Goal: Information Seeking & Learning: Learn about a topic

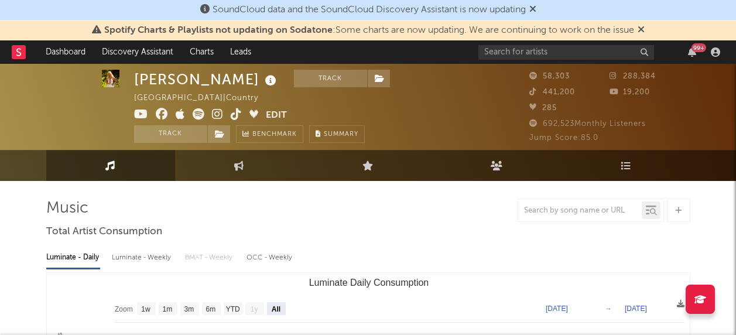
select select "All"
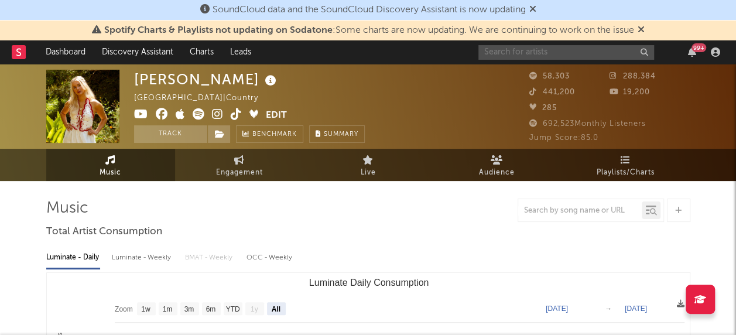
click at [515, 49] on input "text" at bounding box center [566, 52] width 176 height 15
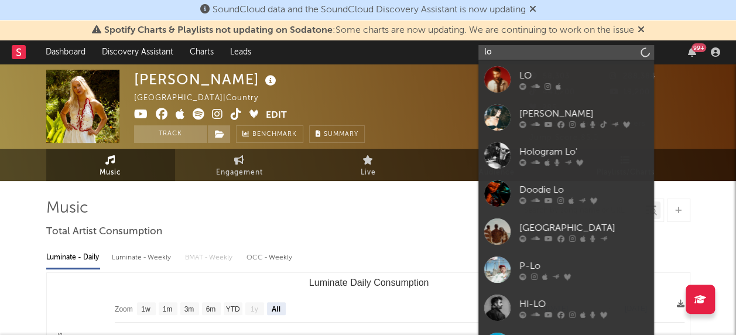
type input "l"
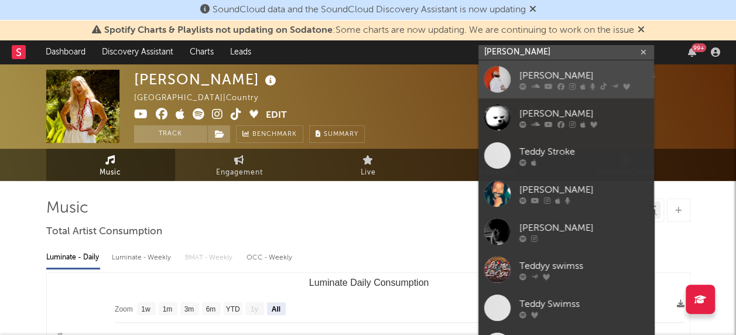
type input "[PERSON_NAME]"
click at [493, 75] on div at bounding box center [497, 79] width 26 height 26
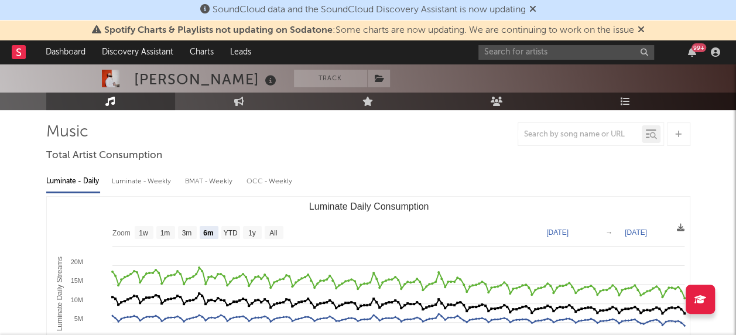
scroll to position [59, 0]
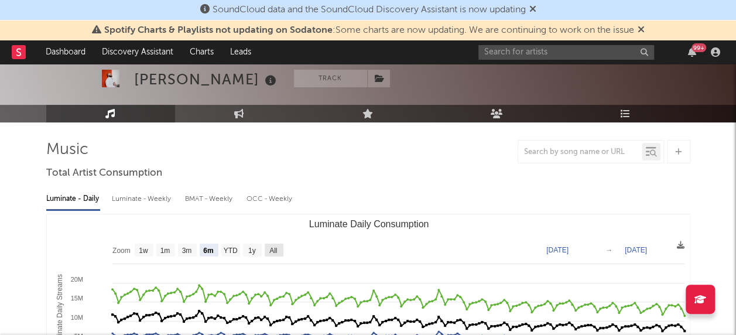
click at [279, 248] on rect "Luminate Daily Consumption" at bounding box center [274, 250] width 19 height 13
select select "All"
type input "[DATE]"
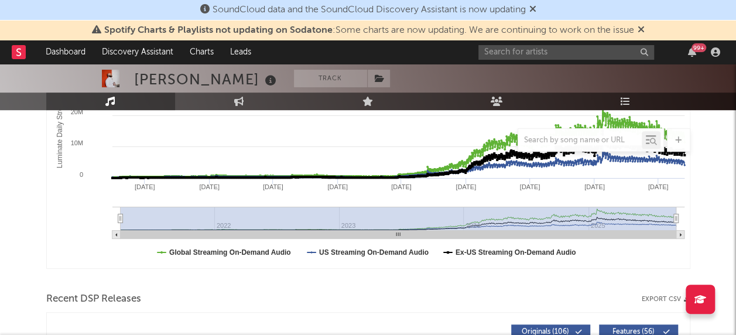
scroll to position [176, 0]
